Goal: Task Accomplishment & Management: Complete application form

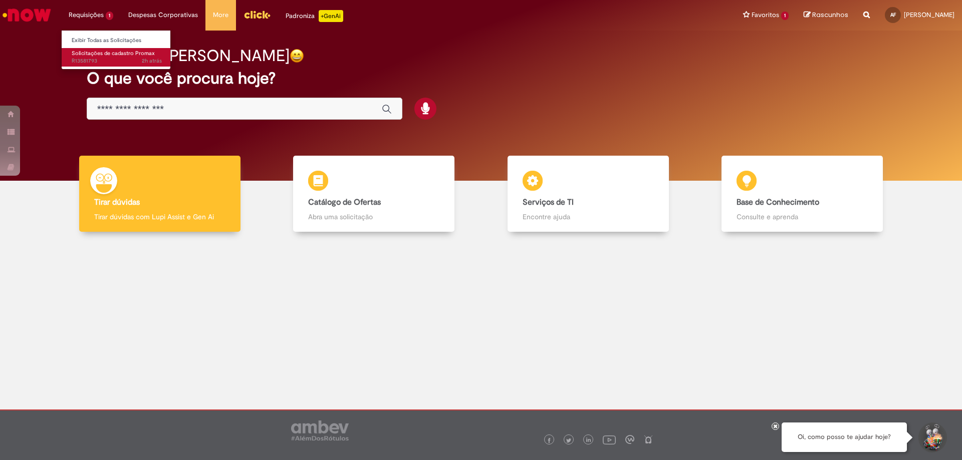
click at [116, 54] on span "Solicitações de cadastro Promax" at bounding box center [113, 54] width 83 height 8
click at [116, 55] on span "Solicitações de cadastro Promax" at bounding box center [113, 54] width 83 height 8
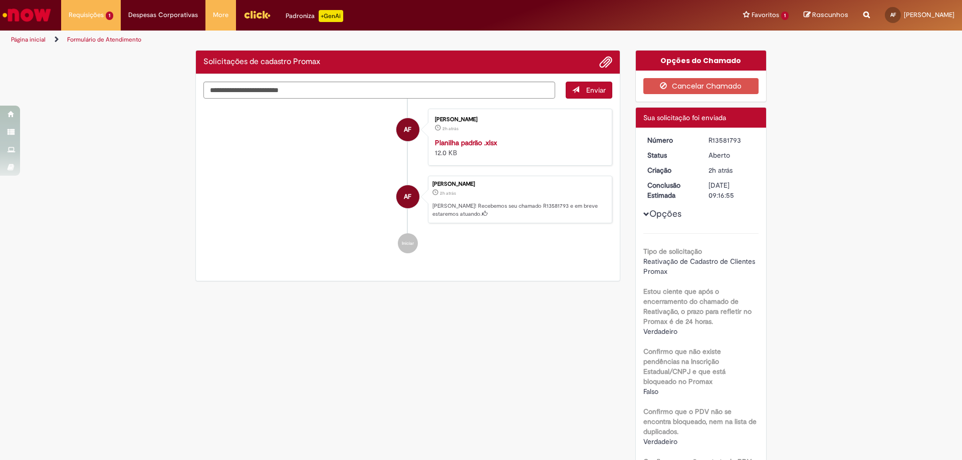
click at [541, 259] on ul "AF [PERSON_NAME] 2h atrás 2 horas atrás Planilha padrão .xlsx 12.0 KB AF [PERSO…" at bounding box center [407, 181] width 409 height 165
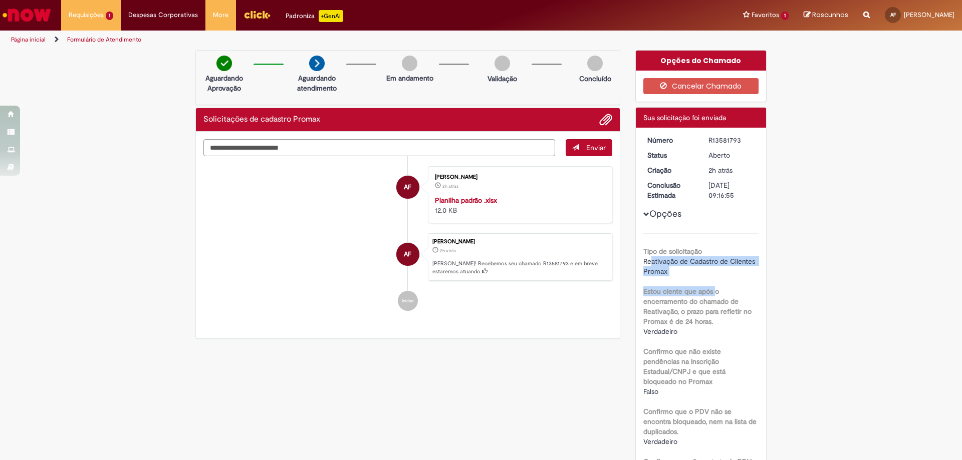
drag, startPoint x: 645, startPoint y: 258, endPoint x: 711, endPoint y: 288, distance: 72.2
click at [687, 275] on div "Reativação de Cadastro de Clientes Promax" at bounding box center [701, 266] width 116 height 20
click at [308, 150] on textarea "Digite sua mensagem aqui..." at bounding box center [379, 147] width 352 height 17
click at [267, 189] on li "AF [PERSON_NAME] 2h atrás 2 horas atrás Planilha padrão .xlsx 12.0 KB" at bounding box center [407, 194] width 409 height 57
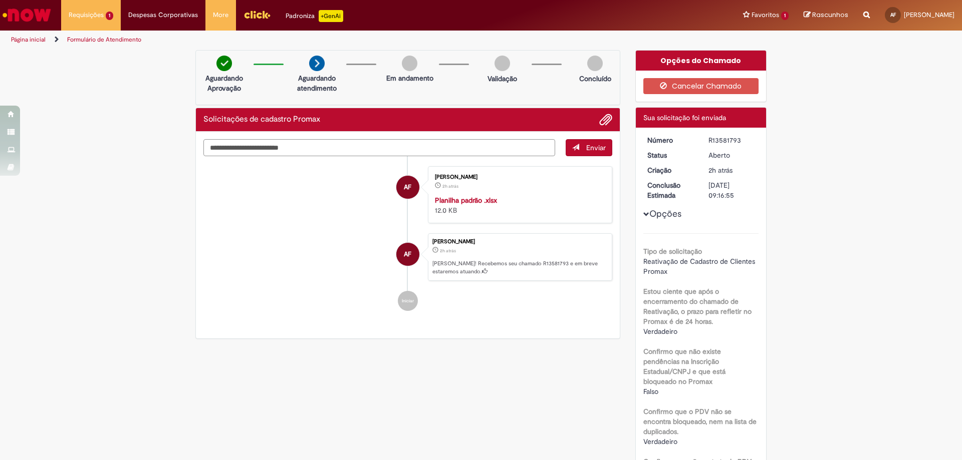
click at [332, 147] on textarea "Digite sua mensagem aqui..." at bounding box center [379, 147] width 352 height 17
click at [557, 162] on ul "AF [PERSON_NAME] 2h atrás 2 horas atrás Planilha padrão .xlsx 12.0 KB AF [PERSO…" at bounding box center [407, 238] width 409 height 165
drag, startPoint x: 675, startPoint y: 119, endPoint x: 745, endPoint y: 122, distance: 70.2
drag, startPoint x: 685, startPoint y: 121, endPoint x: 683, endPoint y: 129, distance: 7.9
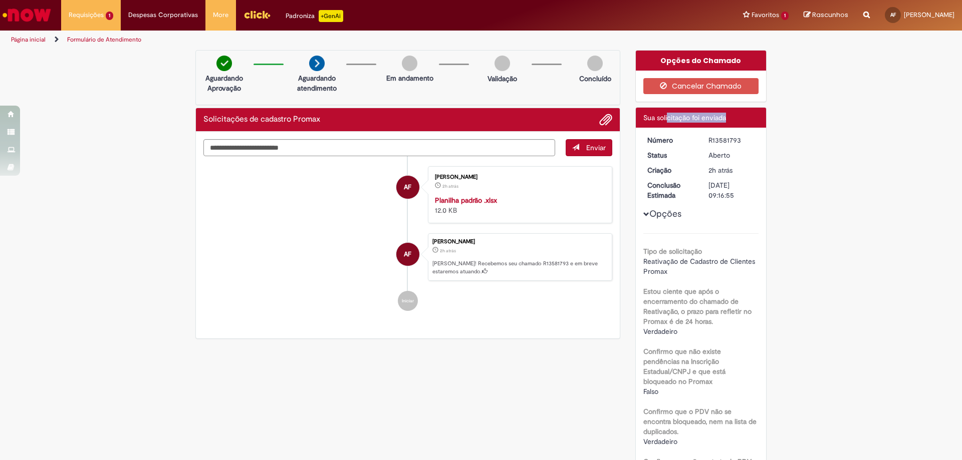
click at [685, 121] on span "Sua solicitação foi enviada" at bounding box center [684, 117] width 83 height 9
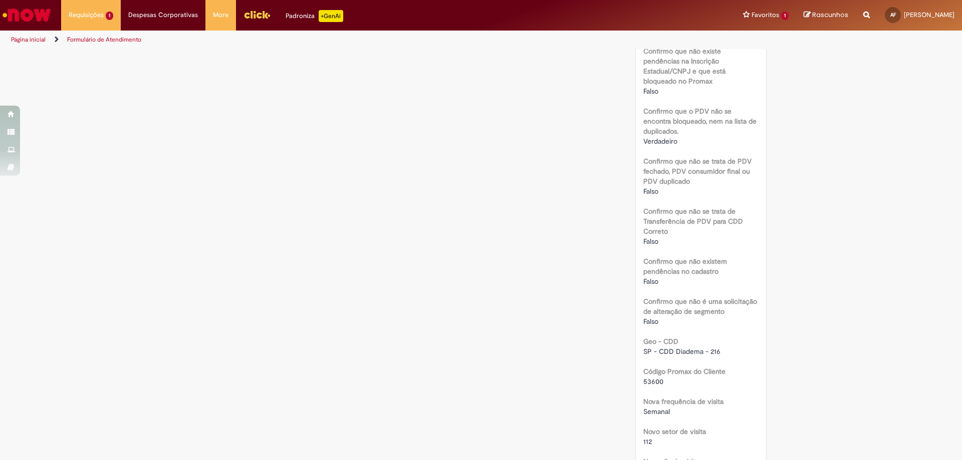
scroll to position [560, 0]
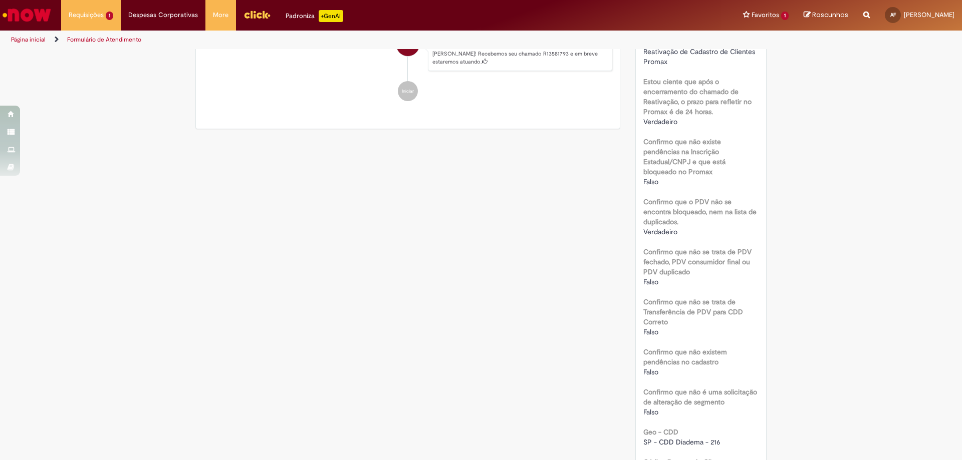
scroll to position [0, 0]
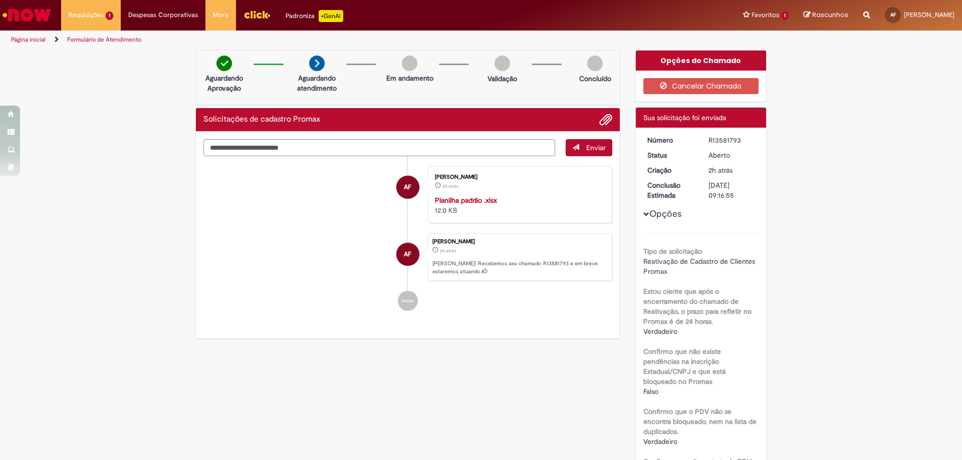
drag, startPoint x: 703, startPoint y: 188, endPoint x: 742, endPoint y: 188, distance: 39.1
click at [742, 188] on dd "[DATE] 09:16:55" at bounding box center [732, 190] width 62 height 20
